Goal: Information Seeking & Learning: Learn about a topic

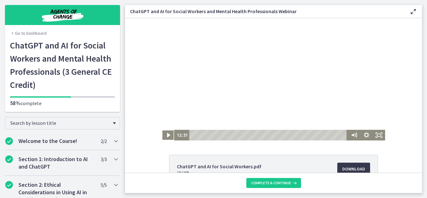
scroll to position [281, 0]
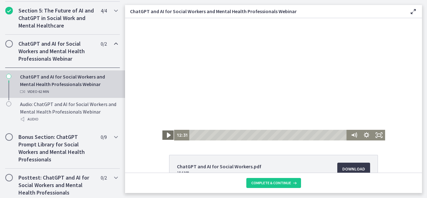
click at [165, 137] on icon "Play Video" at bounding box center [168, 135] width 15 height 13
click at [166, 134] on icon "Pause" at bounding box center [168, 135] width 15 height 13
click at [167, 135] on icon "Play Video" at bounding box center [168, 135] width 3 height 4
click at [166, 134] on icon "Pause" at bounding box center [168, 135] width 12 height 11
click at [167, 135] on icon "Play Video" at bounding box center [169, 134] width 4 height 5
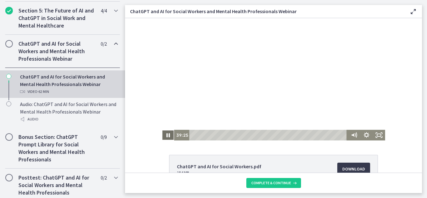
click at [166, 137] on icon "Pause" at bounding box center [168, 135] width 12 height 11
click at [164, 136] on icon "Play Video" at bounding box center [168, 135] width 15 height 13
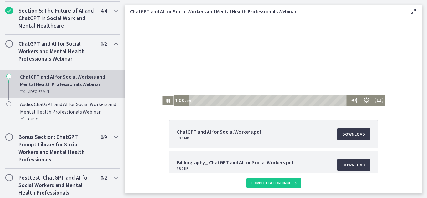
scroll to position [0, 0]
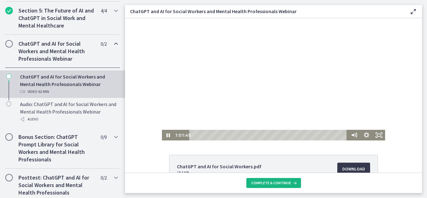
click at [274, 184] on span "Complete & continue" at bounding box center [271, 182] width 40 height 5
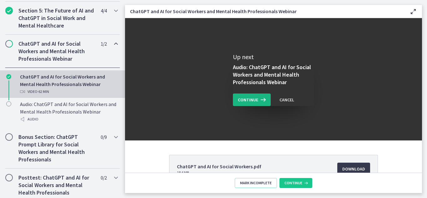
click at [248, 100] on span "Continue" at bounding box center [248, 99] width 20 height 7
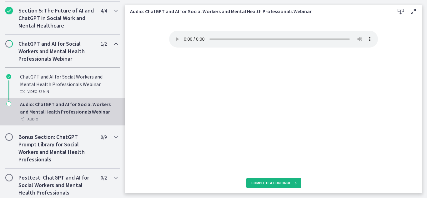
click at [275, 181] on span "Complete & continue" at bounding box center [271, 182] width 40 height 5
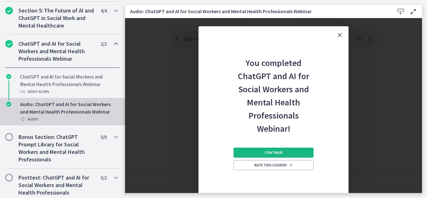
click at [270, 154] on span "Continue" at bounding box center [274, 152] width 18 height 5
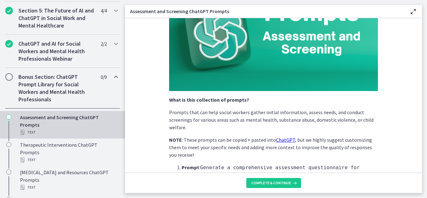
scroll to position [62, 0]
